Goal: Task Accomplishment & Management: Manage account settings

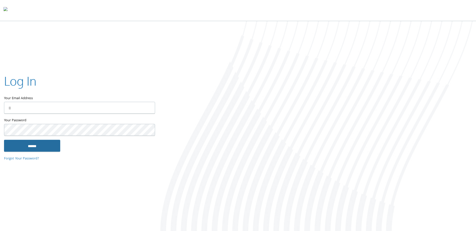
type input "**********"
click at [43, 151] on input "******" at bounding box center [32, 146] width 56 height 12
type input "**********"
click at [55, 146] on input "******" at bounding box center [32, 146] width 56 height 12
